Goal: Task Accomplishment & Management: Manage account settings

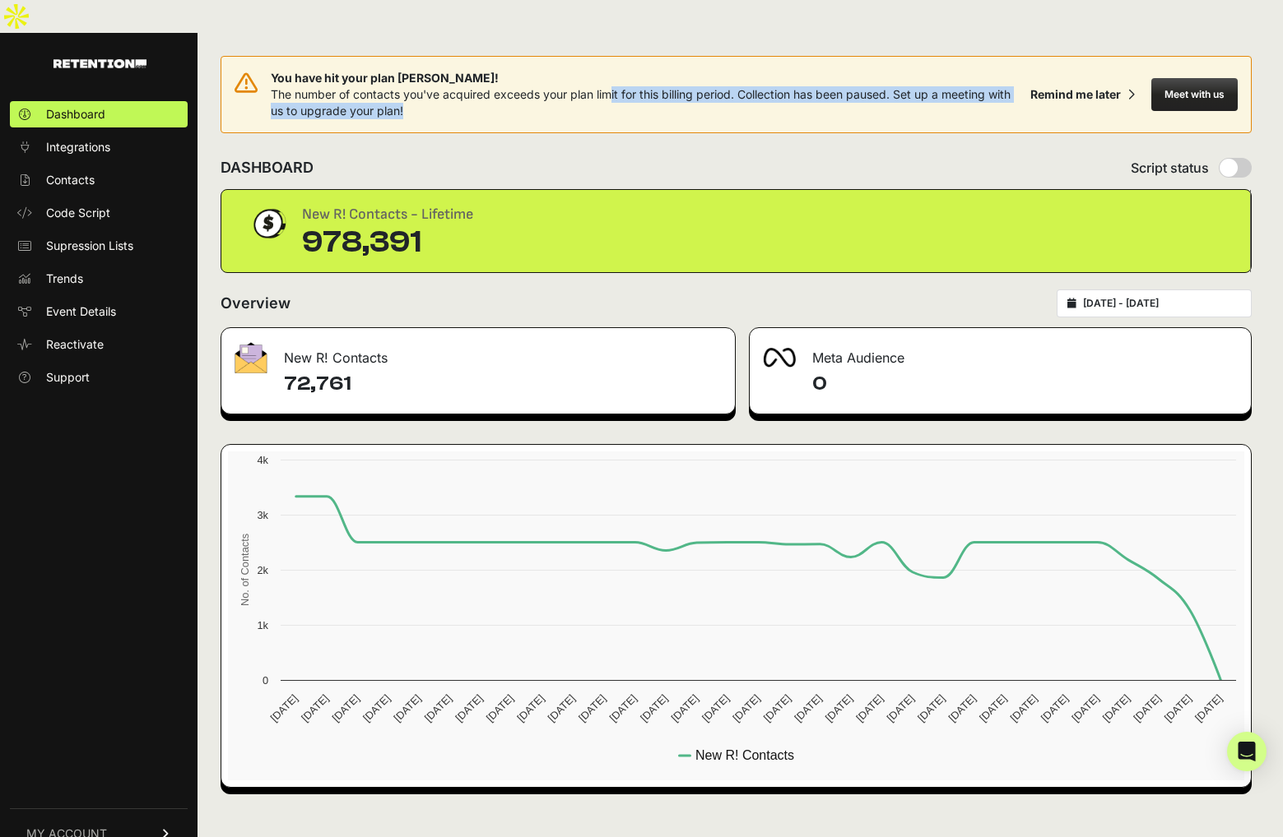
drag, startPoint x: 612, startPoint y: 62, endPoint x: 613, endPoint y: 79, distance: 17.3
click at [613, 79] on div "You have hit your plan [PERSON_NAME]! The number of contacts you've acquired ex…" at bounding box center [647, 94] width 753 height 49
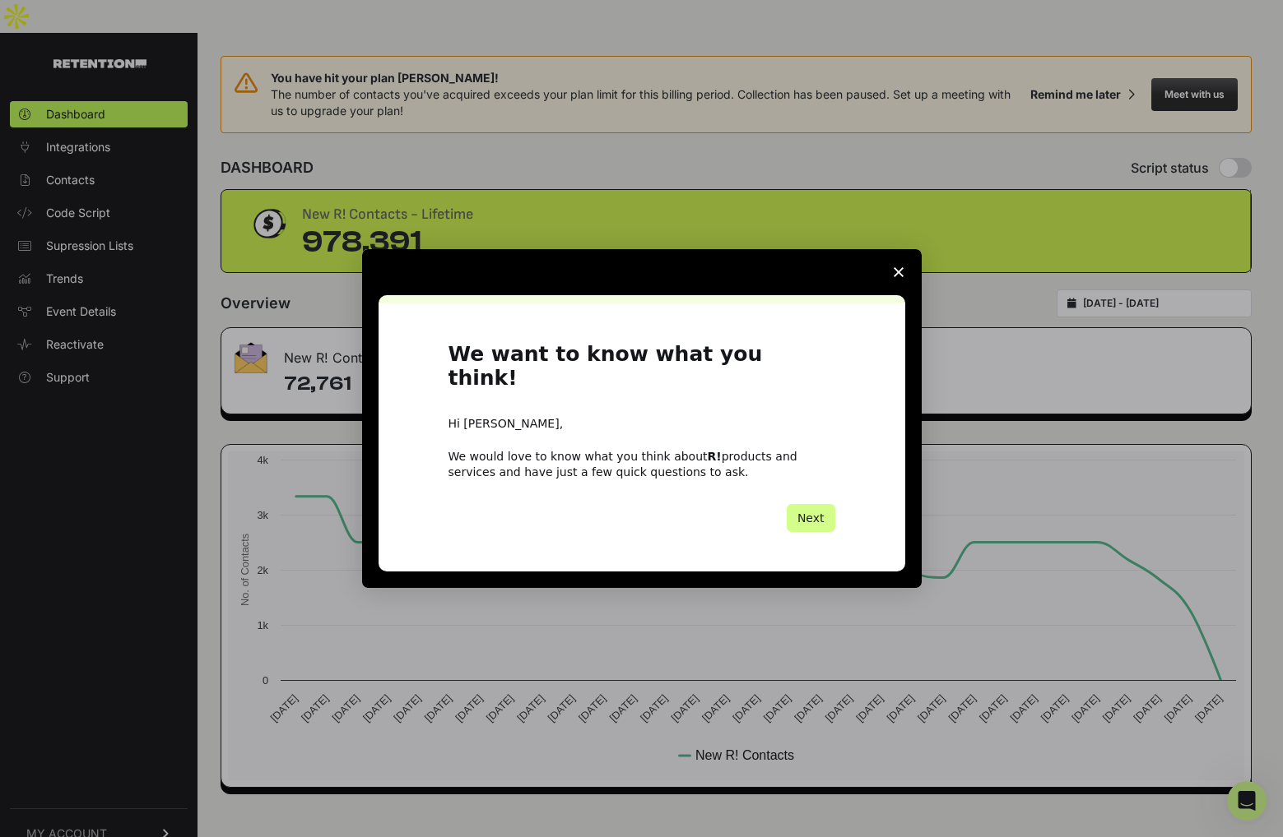
click at [909, 287] on span "Close survey" at bounding box center [898, 272] width 46 height 46
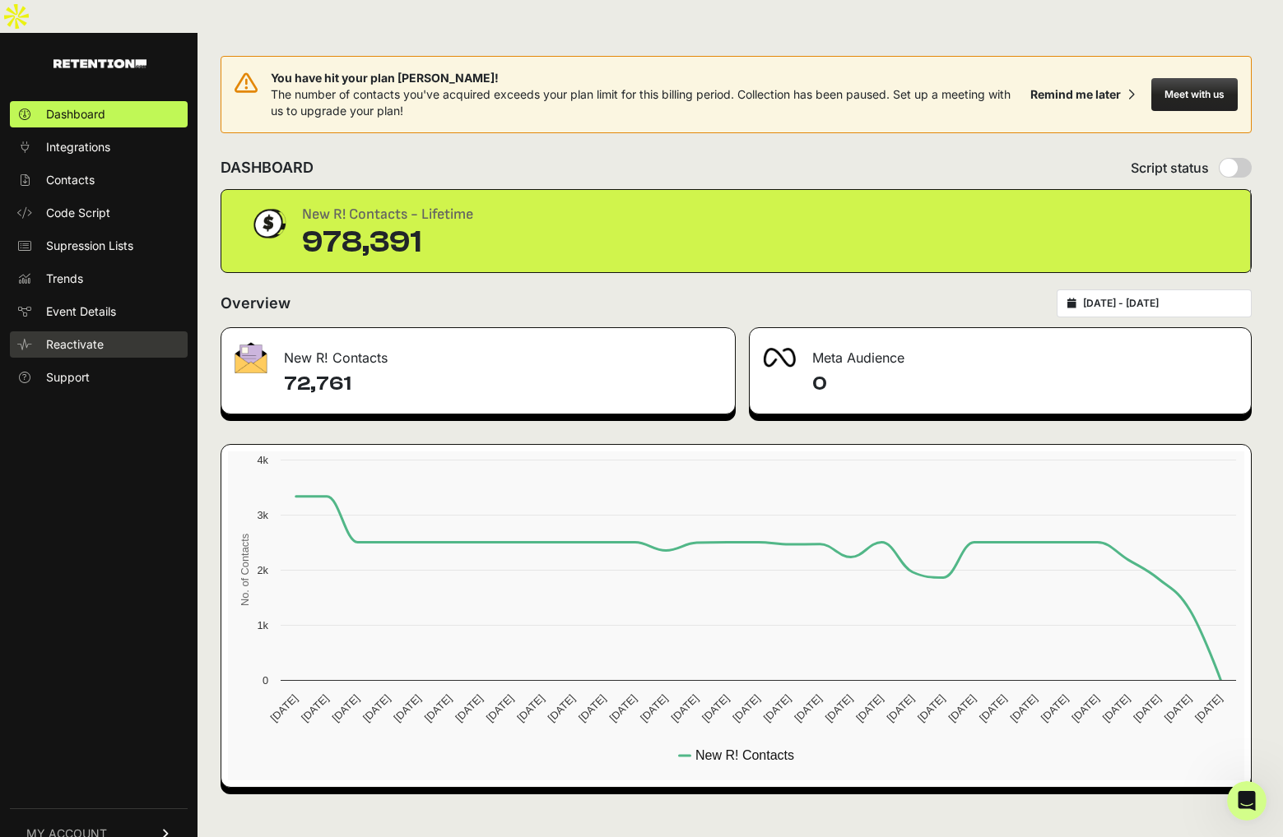
click at [82, 336] on span "Reactivate" at bounding box center [75, 344] width 58 height 16
